Goal: Find specific page/section: Find specific page/section

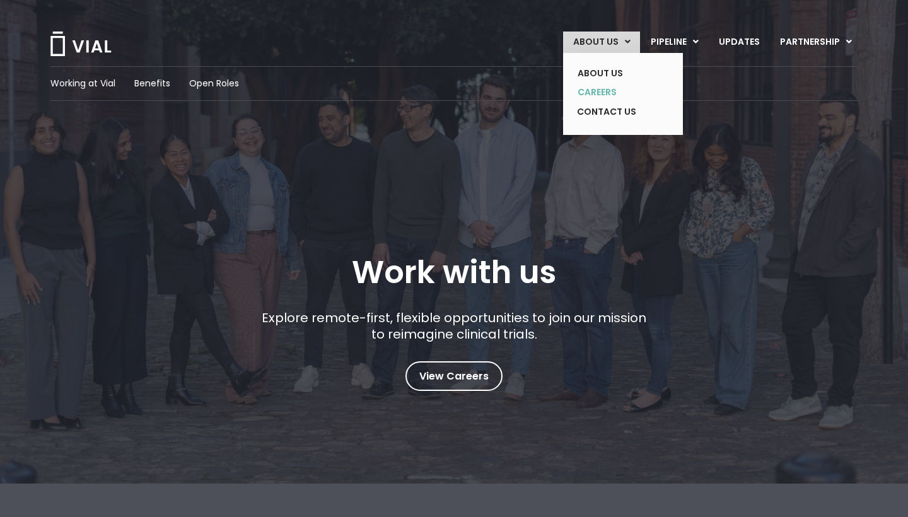
click at [608, 86] on link "CAREERS" at bounding box center [613, 93] width 92 height 20
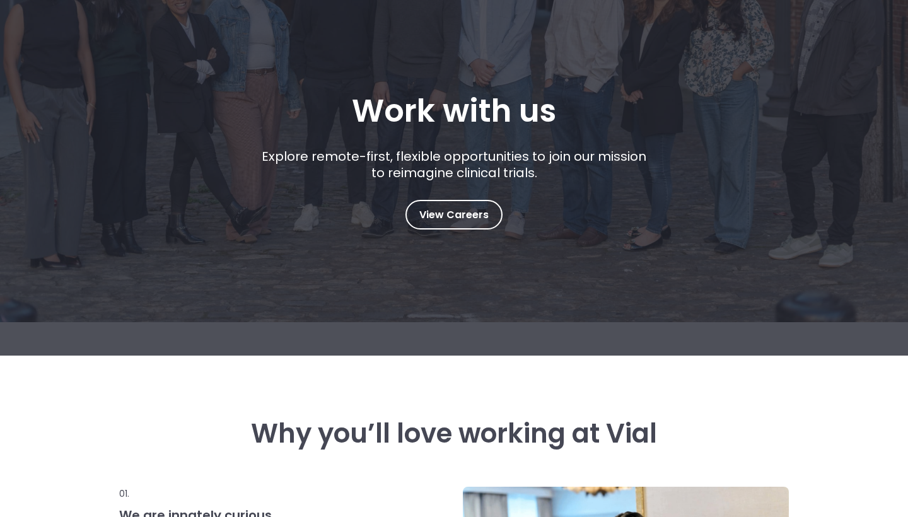
click at [460, 216] on span "View Careers" at bounding box center [453, 215] width 69 height 16
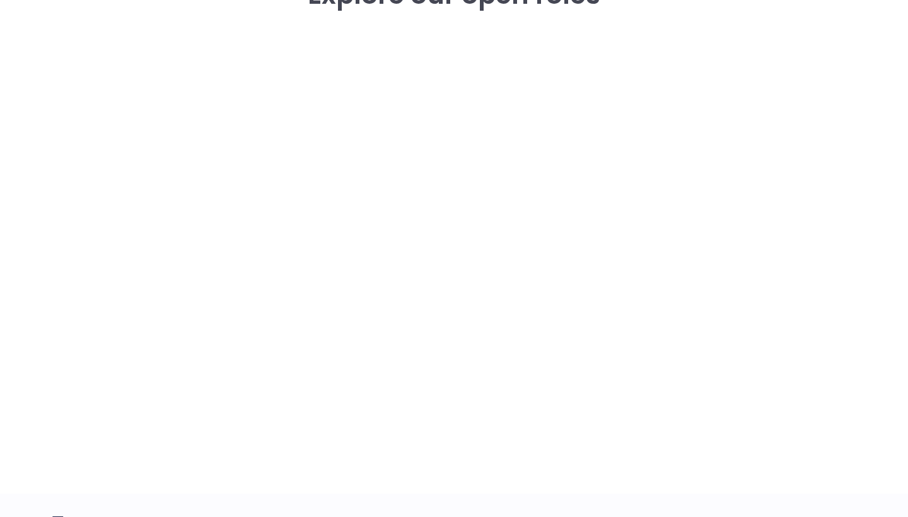
scroll to position [1856, 0]
